Goal: Information Seeking & Learning: Learn about a topic

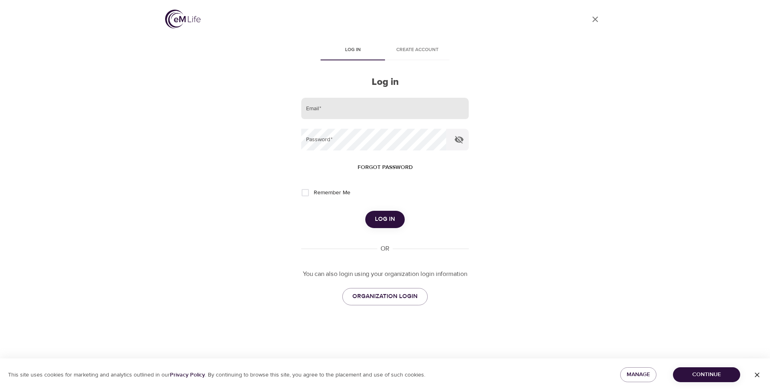
click at [342, 106] on input "email" at bounding box center [385, 109] width 168 height 22
type input "[EMAIL_ADDRESS][DOMAIN_NAME]"
drag, startPoint x: 356, startPoint y: 156, endPoint x: 370, endPoint y: 110, distance: 48.5
click at [370, 110] on input "[EMAIL_ADDRESS][DOMAIN_NAME]" at bounding box center [385, 109] width 168 height 22
drag, startPoint x: 404, startPoint y: 112, endPoint x: 171, endPoint y: 124, distance: 233.0
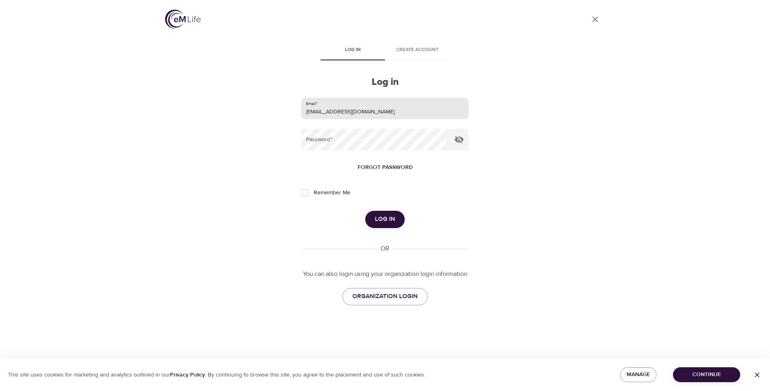
click at [171, 124] on div "User Profile Log in Create account Log in Email   * [EMAIL_ADDRESS][DOMAIN_NAME…" at bounding box center [384, 195] width 459 height 391
click at [326, 109] on input "email" at bounding box center [385, 109] width 168 height 22
type input "[EMAIL_ADDRESS][PERSON_NAME][DOMAIN_NAME]"
drag, startPoint x: 379, startPoint y: 114, endPoint x: 212, endPoint y: 127, distance: 167.2
click at [212, 127] on div "User Profile Log in Create account Log in Email   * [EMAIL_ADDRESS][PERSON_NAME…" at bounding box center [384, 195] width 459 height 391
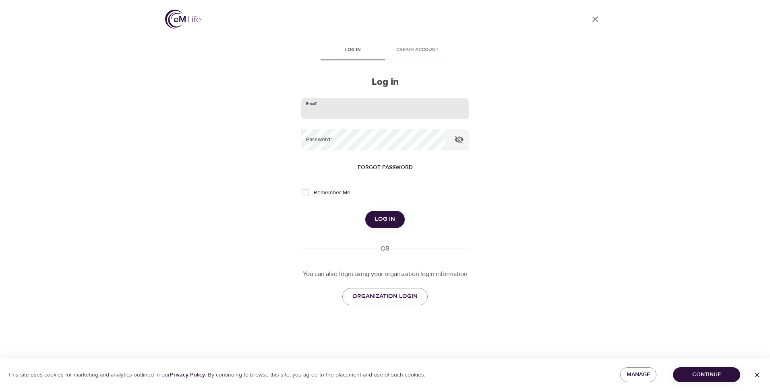
click at [337, 116] on input "email" at bounding box center [385, 109] width 168 height 22
type input "[EMAIL_ADDRESS][DOMAIN_NAME]"
click at [329, 194] on span "Remember Me" at bounding box center [332, 193] width 37 height 8
click at [314, 194] on input "Remember Me" at bounding box center [305, 192] width 17 height 17
checkbox input "true"
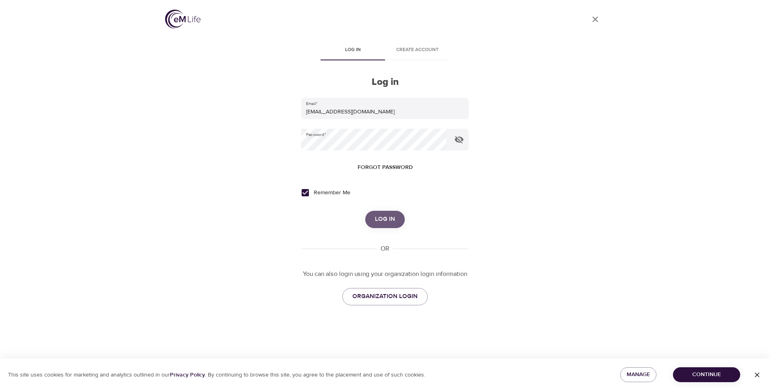
click at [397, 215] on button "Log in" at bounding box center [384, 219] width 39 height 17
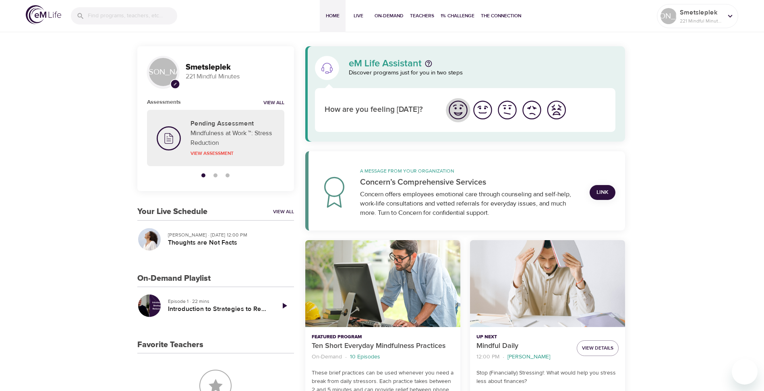
click at [455, 113] on img "I'm feeling great" at bounding box center [458, 110] width 22 height 22
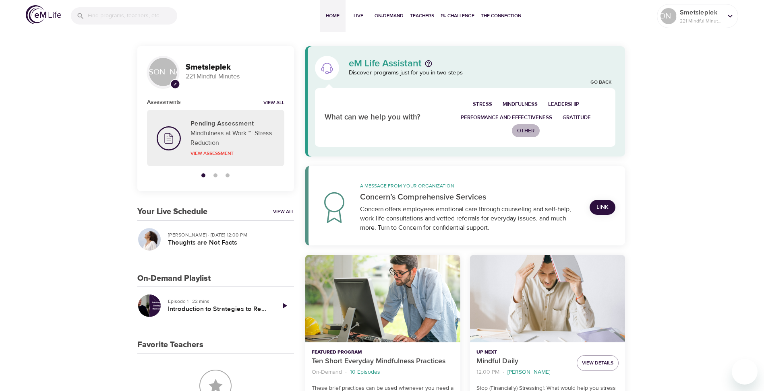
click at [530, 131] on span "Other" at bounding box center [525, 130] width 17 height 9
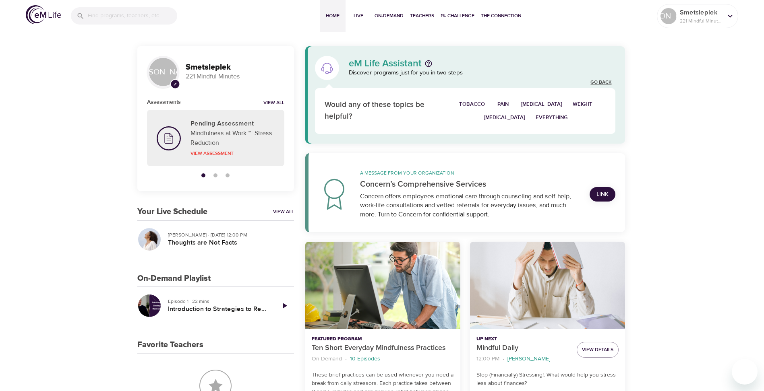
click at [595, 85] on link "Go Back" at bounding box center [600, 82] width 21 height 7
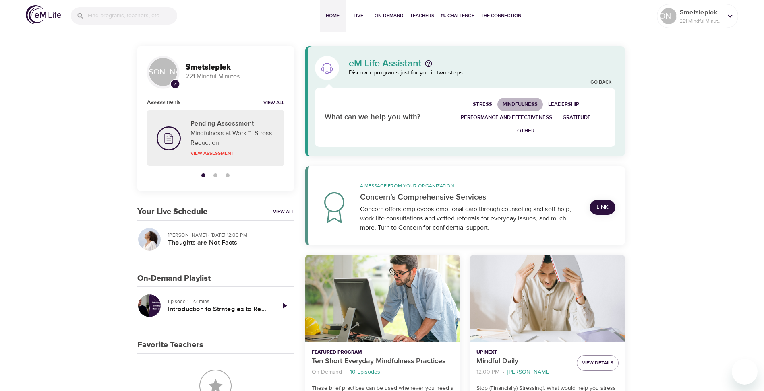
click at [514, 104] on span "Mindfulness" at bounding box center [520, 104] width 35 height 9
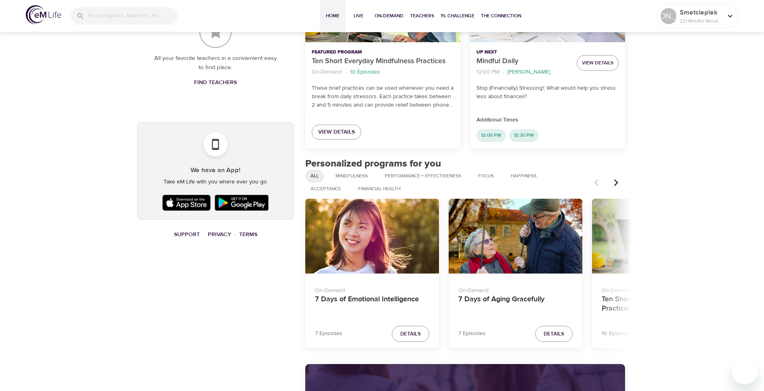
scroll to position [397, 0]
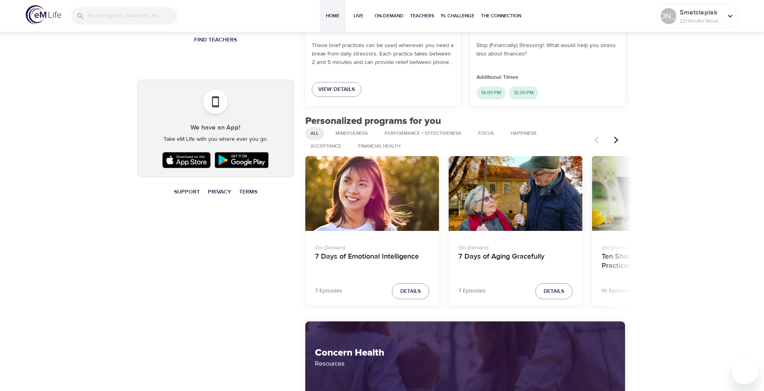
click at [614, 138] on icon "Next items" at bounding box center [616, 140] width 8 height 8
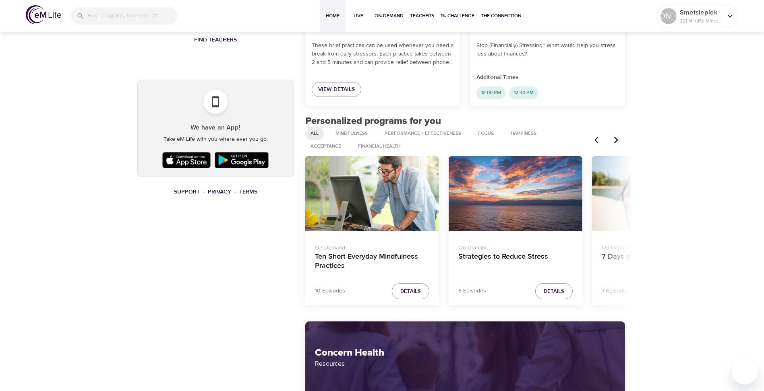
click at [596, 143] on icon "Previous items" at bounding box center [598, 140] width 8 height 8
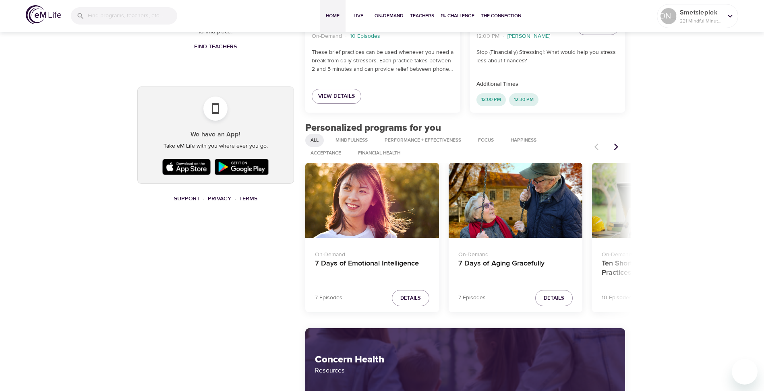
scroll to position [399, 0]
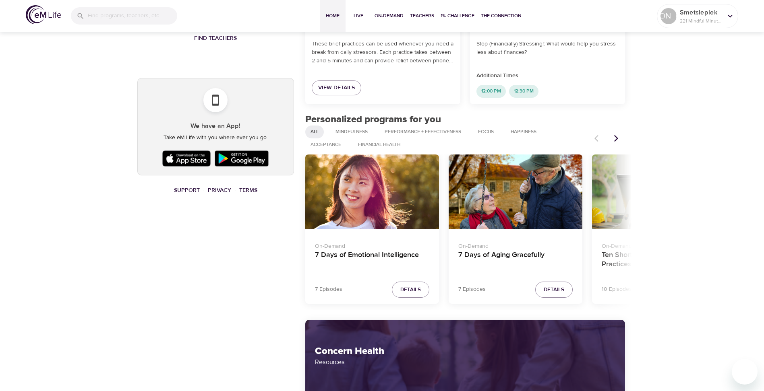
click at [613, 140] on icon "Next items" at bounding box center [616, 139] width 8 height 8
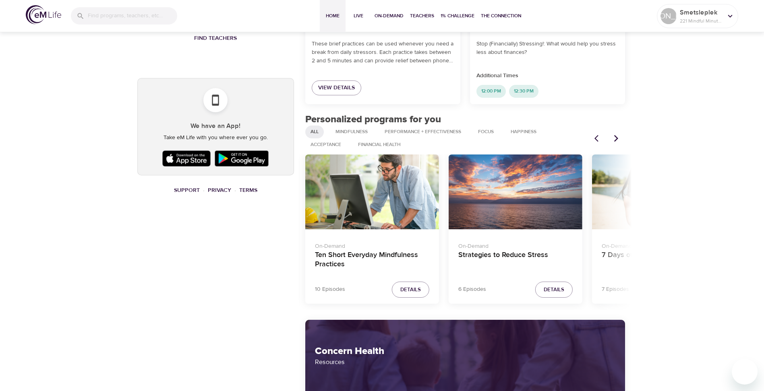
click at [613, 140] on icon "Next items" at bounding box center [616, 139] width 8 height 8
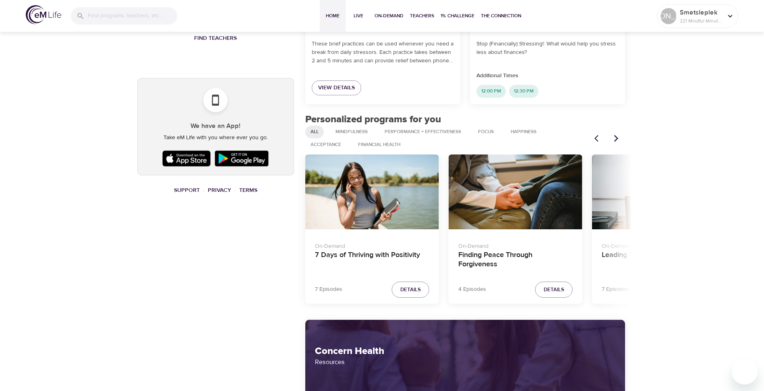
click at [592, 139] on button "Previous items" at bounding box center [599, 139] width 18 height 18
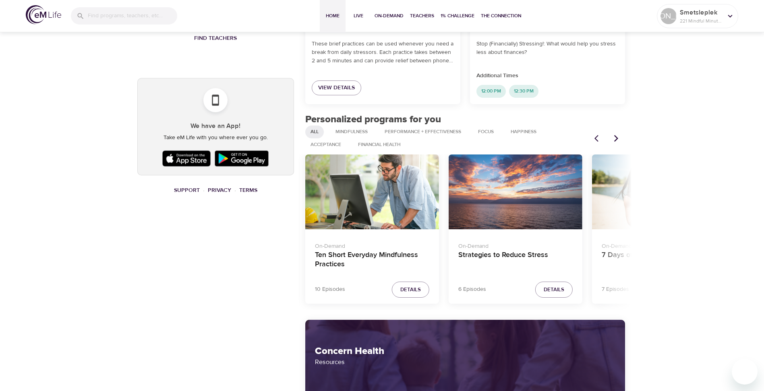
click at [620, 140] on icon "Next items" at bounding box center [616, 139] width 8 height 8
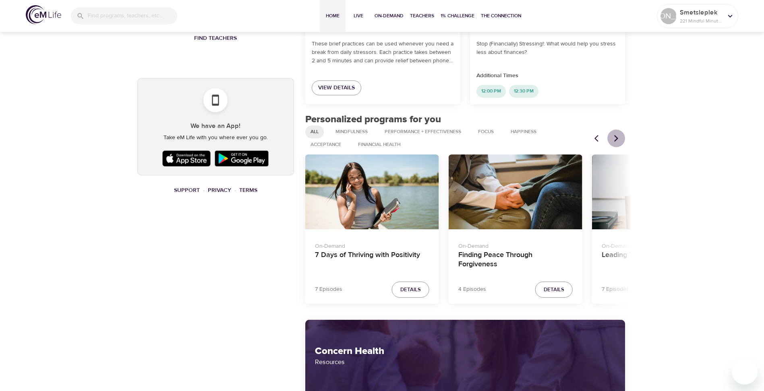
click at [618, 139] on icon "Next items" at bounding box center [616, 138] width 4 height 7
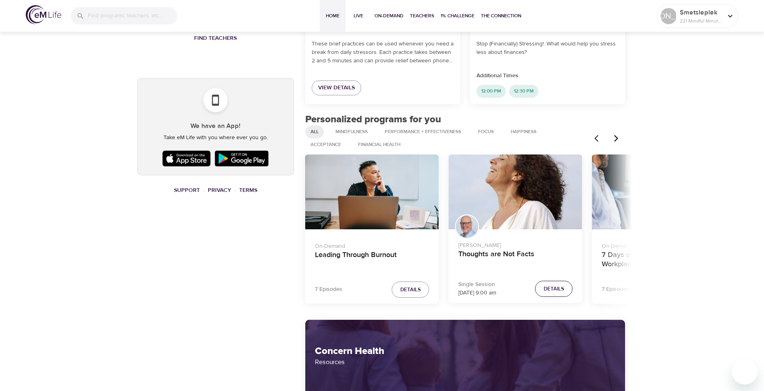
click at [548, 284] on button "Details" at bounding box center [553, 289] width 37 height 17
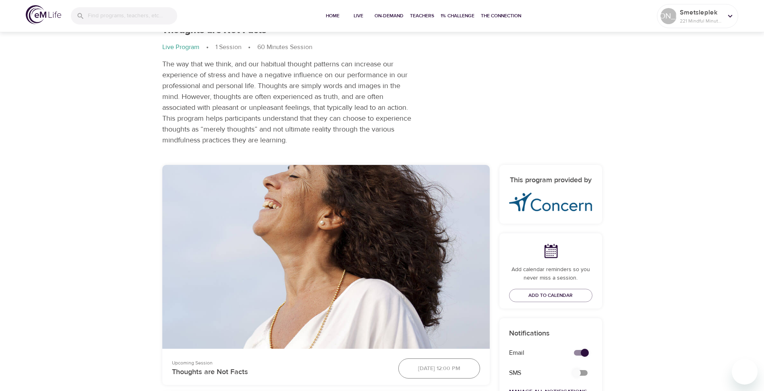
scroll to position [399, 0]
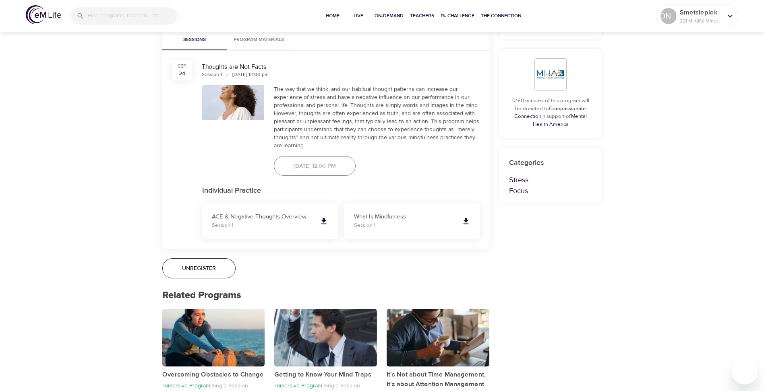
click at [357, 384] on p "Single Session" at bounding box center [341, 386] width 37 height 7
click at [355, 377] on p "Getting to Know Your Mind Traps" at bounding box center [325, 375] width 103 height 10
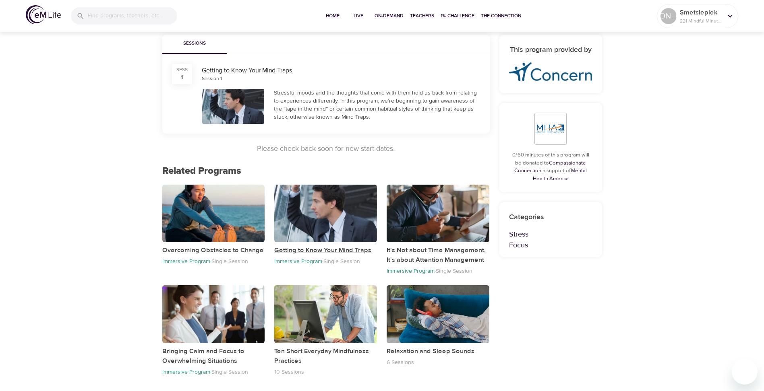
scroll to position [121, 0]
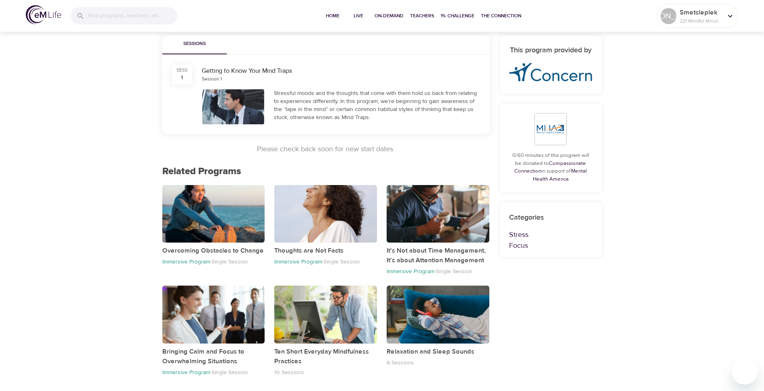
drag, startPoint x: 766, startPoint y: 124, endPoint x: 752, endPoint y: 264, distance: 140.0
click at [752, 264] on div "Live Programs Getting to Know Your Mind Traps Getting to Know Your Mind Traps L…" at bounding box center [382, 135] width 764 height 513
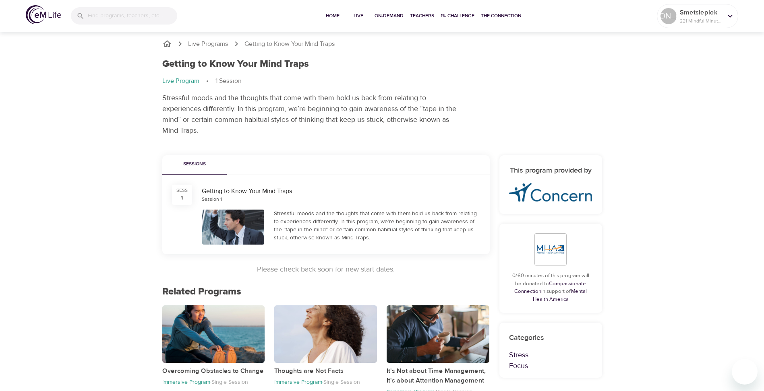
scroll to position [0, 0]
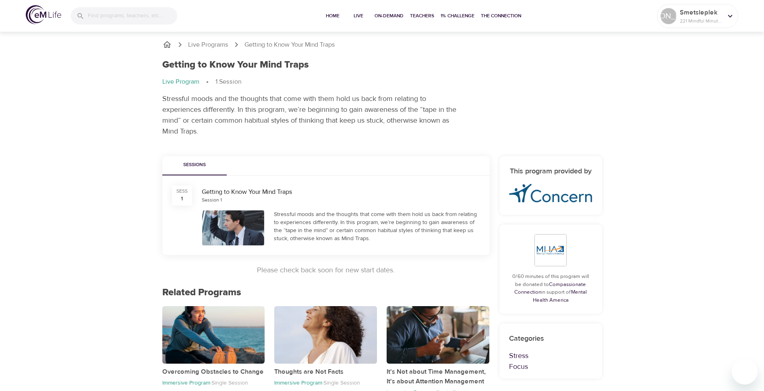
click at [236, 230] on div at bounding box center [233, 228] width 62 height 35
click at [186, 195] on div "SESS" at bounding box center [181, 191] width 11 height 7
click at [302, 234] on div "Stressful moods and the thoughts that come with them hold us back from relating…" at bounding box center [377, 227] width 206 height 32
click at [242, 193] on div "Getting to Know Your Mind Traps" at bounding box center [341, 192] width 278 height 9
click at [197, 168] on span "Sessions" at bounding box center [194, 165] width 55 height 8
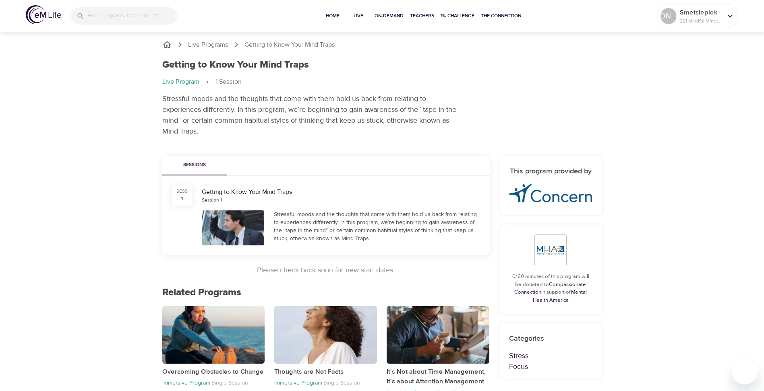
click at [187, 197] on div "SESS 1" at bounding box center [182, 196] width 20 height 20
click at [247, 232] on div at bounding box center [233, 228] width 62 height 35
click at [248, 231] on div at bounding box center [233, 228] width 62 height 35
click at [248, 206] on div at bounding box center [233, 228] width 72 height 45
drag, startPoint x: 246, startPoint y: 240, endPoint x: 228, endPoint y: 211, distance: 33.5
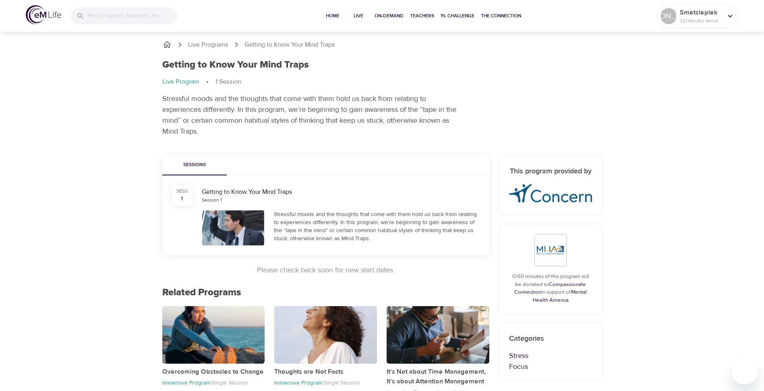
click at [237, 236] on div at bounding box center [233, 228] width 62 height 35
click at [242, 190] on div "Getting to Know Your Mind Traps" at bounding box center [341, 192] width 278 height 9
drag, startPoint x: 303, startPoint y: 225, endPoint x: 310, endPoint y: 226, distance: 7.7
click at [305, 226] on div "Stressful moods and the thoughts that come with them hold us back from relating…" at bounding box center [377, 227] width 206 height 32
drag, startPoint x: 310, startPoint y: 226, endPoint x: 382, endPoint y: 233, distance: 72.0
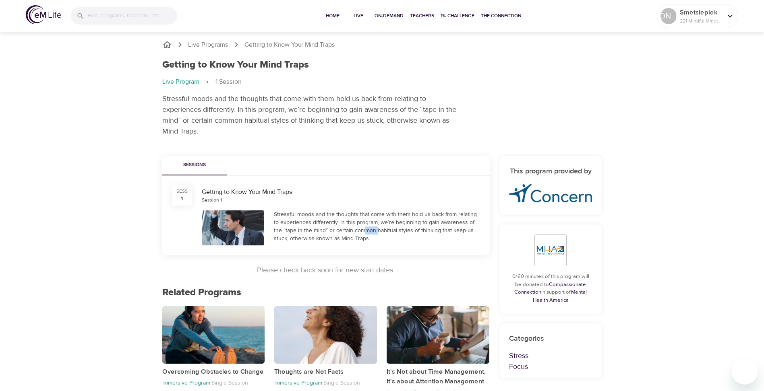
click at [381, 233] on div "Stressful moods and the thoughts that come with them hold us back from relating…" at bounding box center [377, 227] width 206 height 32
drag, startPoint x: 382, startPoint y: 233, endPoint x: 398, endPoint y: 230, distance: 16.4
click at [397, 230] on div "Stressful moods and the thoughts that come with them hold us back from relating…" at bounding box center [377, 227] width 206 height 32
drag, startPoint x: 397, startPoint y: 232, endPoint x: 336, endPoint y: 226, distance: 61.9
click at [336, 226] on div "Stressful moods and the thoughts that come with them hold us back from relating…" at bounding box center [377, 227] width 206 height 32
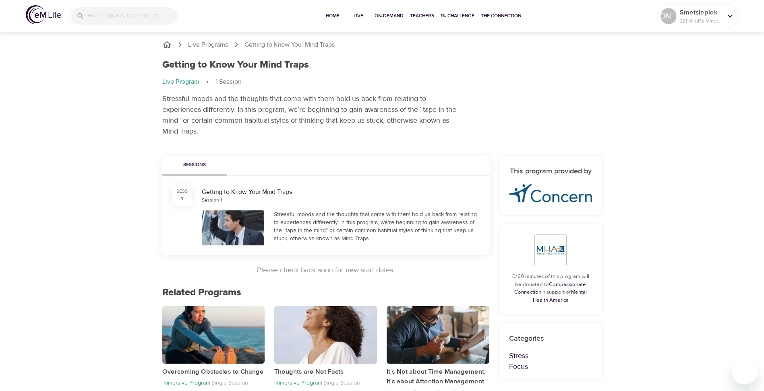
click at [179, 197] on div "SESS 1" at bounding box center [182, 196] width 20 height 20
click at [207, 201] on div "Session 1" at bounding box center [212, 200] width 20 height 7
click at [219, 188] on div "Getting to Know Your Mind Traps" at bounding box center [341, 192] width 278 height 9
click at [244, 223] on div at bounding box center [233, 228] width 62 height 35
click at [318, 209] on div "Stressful moods and the thoughts that come with them hold us back from relating…" at bounding box center [377, 228] width 216 height 45
